Goal: Use online tool/utility: Utilize a website feature to perform a specific function

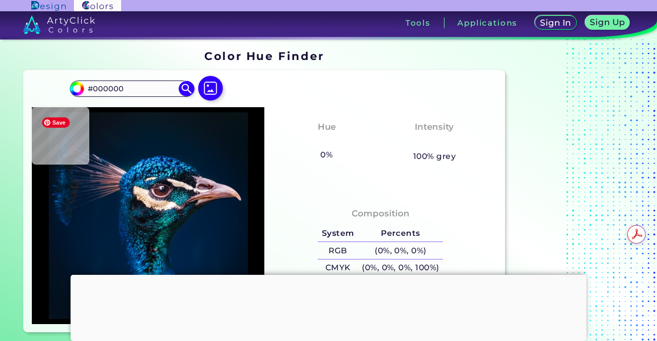
type input "#011224"
type input "#051625"
type input "#08161f"
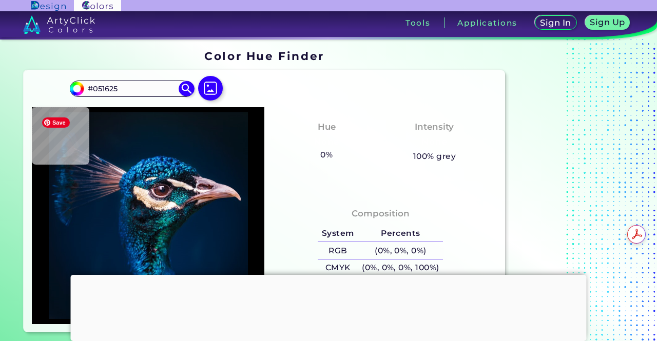
type input "#08161F"
type input "#09161e"
type input "#09161E"
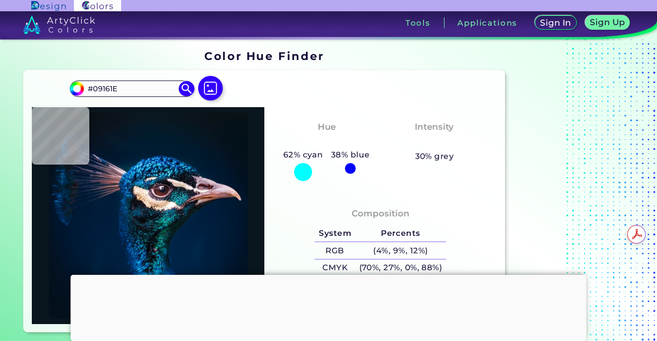
type input "#091217"
type input "#081116"
type input "#000000"
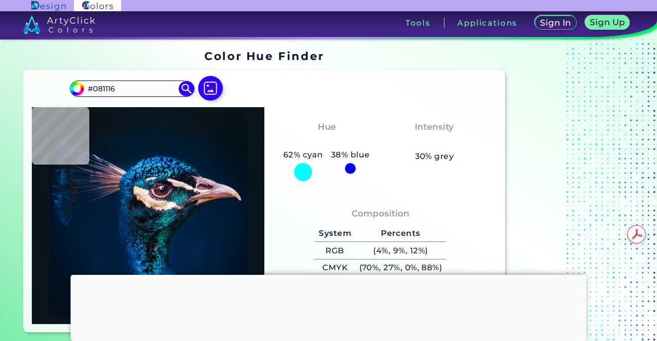
type input "#000000"
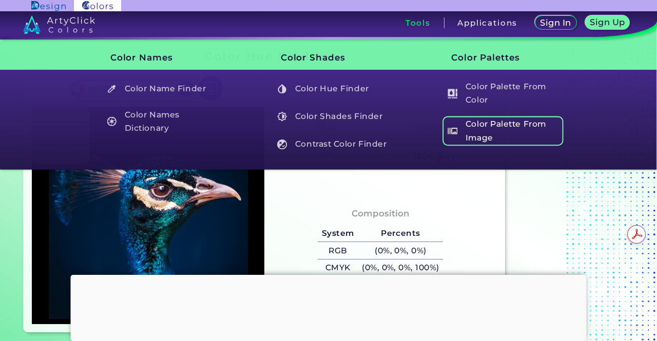
click at [485, 125] on h5 "Color Palette From Image" at bounding box center [503, 130] width 121 height 29
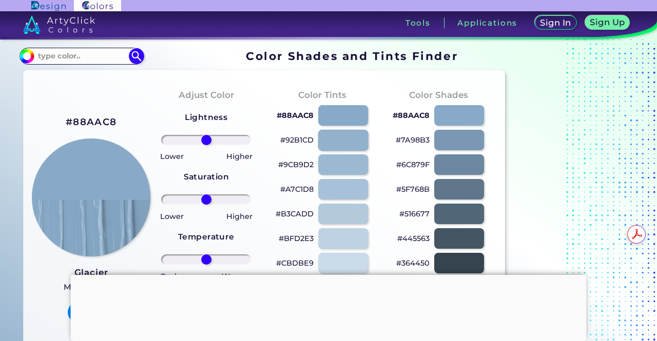
click at [335, 139] on div at bounding box center [343, 139] width 50 height 21
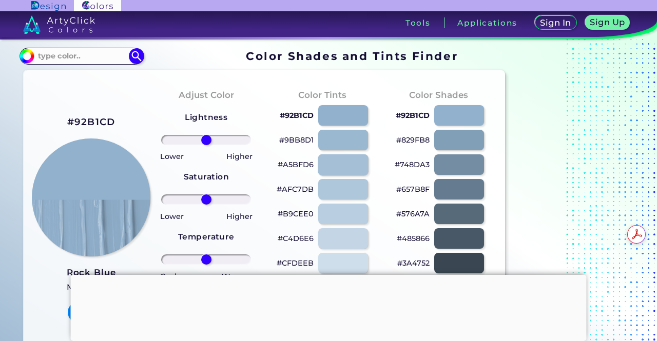
click at [337, 165] on div at bounding box center [343, 164] width 50 height 21
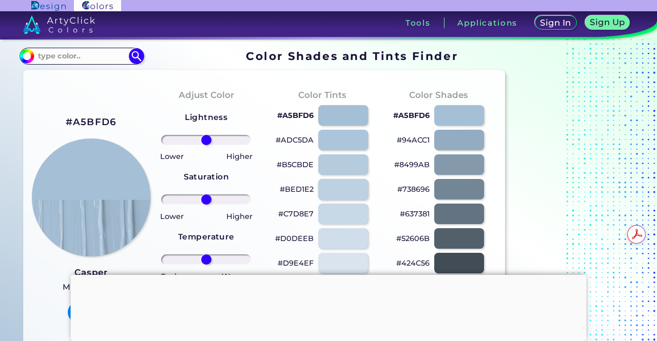
click at [340, 190] on div at bounding box center [343, 189] width 50 height 21
type input "#bed1e2"
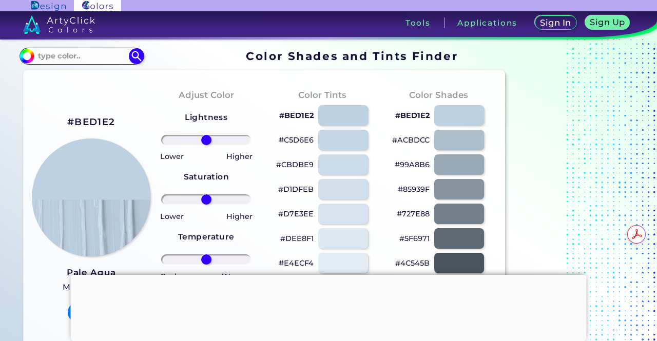
click at [327, 275] on div at bounding box center [329, 275] width 516 height 0
